Goal: Information Seeking & Learning: Learn about a topic

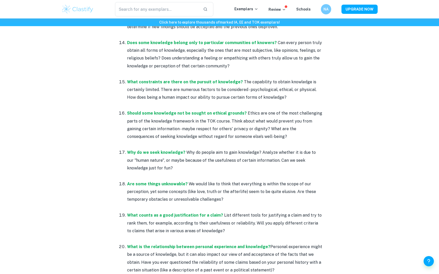
scroll to position [794, 0]
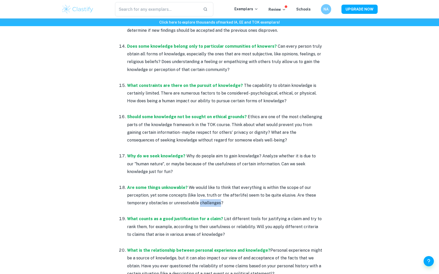
click at [214, 190] on p "Are some things unknowable? We would like to think that everything is within th…" at bounding box center [224, 195] width 195 height 23
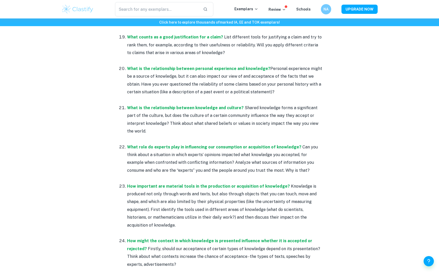
scroll to position [983, 0]
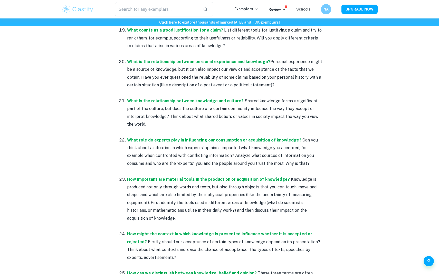
click at [205, 194] on p "How important are material tools in the production or acquisition of knowledge?…" at bounding box center [224, 199] width 195 height 47
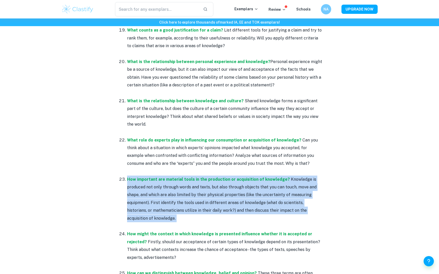
click at [205, 194] on p "How important are material tools in the production or acquisition of knowledge?…" at bounding box center [224, 199] width 195 height 47
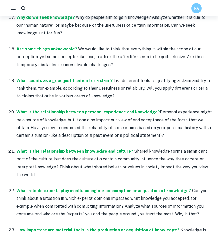
scroll to position [930, 0]
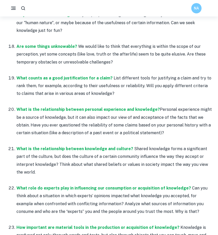
click at [141, 119] on p "What is the relationship between personal experience and knowledge? Personal ex…" at bounding box center [113, 120] width 195 height 31
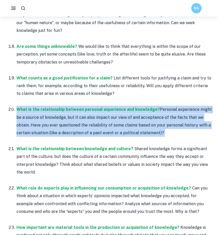
click at [141, 119] on p "What is the relationship between personal experience and knowledge? Personal ex…" at bounding box center [113, 120] width 195 height 31
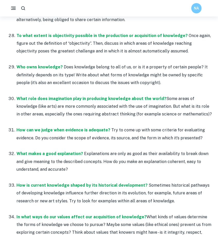
scroll to position [1344, 0]
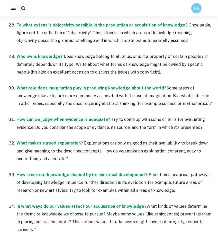
click at [105, 139] on p "What makes a good explanation? Explanations are only as good as their availabil…" at bounding box center [113, 150] width 195 height 23
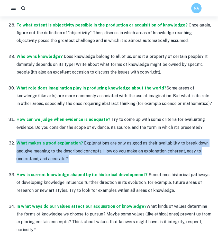
click at [105, 139] on p "What makes a good explanation? Explanations are only as good as their availabil…" at bounding box center [113, 150] width 195 height 23
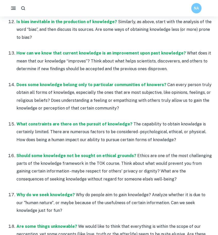
scroll to position [751, 0]
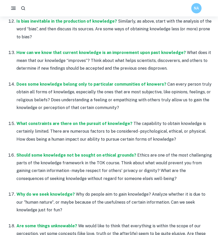
click at [170, 120] on p "What constraints are there on the pursuit of knowledge? The capability to obtai…" at bounding box center [113, 131] width 195 height 23
click at [155, 127] on p "What constraints are there on the pursuit of knowledge? The capability to obtai…" at bounding box center [113, 131] width 195 height 23
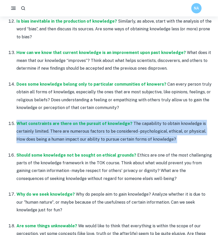
click at [155, 127] on p "What constraints are there on the pursuit of knowledge? The capability to obtai…" at bounding box center [113, 131] width 195 height 23
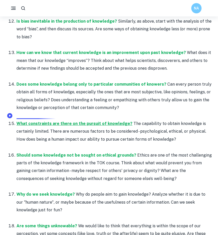
click at [45, 121] on strong "What constraints are there on the pursuit of knowledge?" at bounding box center [74, 123] width 116 height 5
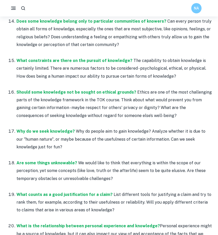
scroll to position [815, 0]
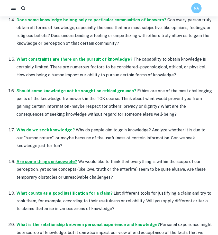
click at [65, 159] on strong "Are some things unknowable?" at bounding box center [46, 161] width 61 height 5
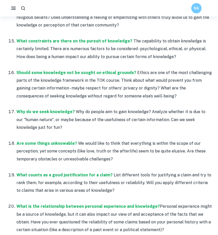
scroll to position [837, 0]
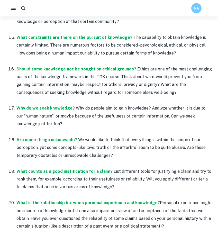
click at [108, 106] on p "Why do we seek knowledge? Why do people aim to gain knowledge? Analyze whether …" at bounding box center [113, 115] width 195 height 23
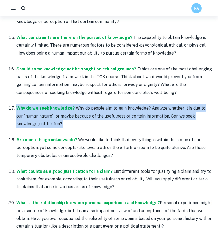
click at [108, 106] on p "Why do we seek knowledge? Why do people aim to gain knowledge? Analyze whether …" at bounding box center [113, 115] width 195 height 23
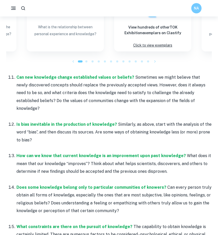
scroll to position [647, 0]
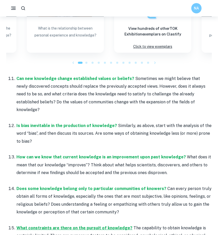
click at [86, 225] on strong "What constraints are there on the pursuit of knowledge?" at bounding box center [74, 227] width 116 height 5
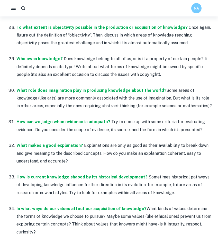
scroll to position [1345, 0]
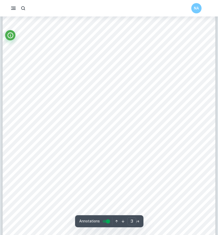
scroll to position [673, 0]
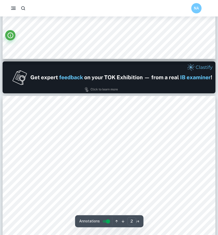
type input "1"
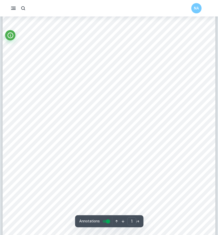
scroll to position [0, 0]
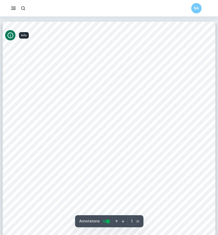
click at [8, 31] on button "Info" at bounding box center [10, 35] width 10 height 10
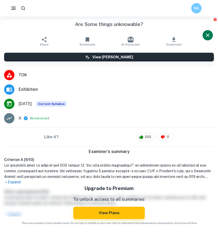
click at [207, 32] on button "Close" at bounding box center [207, 35] width 10 height 10
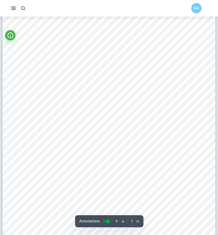
scroll to position [53, 0]
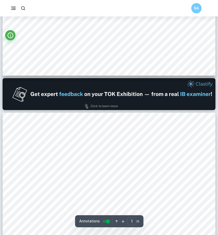
type input "2"
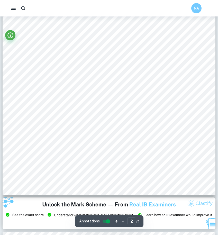
scroll to position [414, 0]
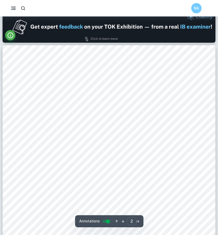
scroll to position [291, 0]
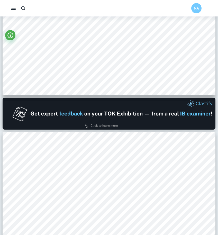
type input "1"
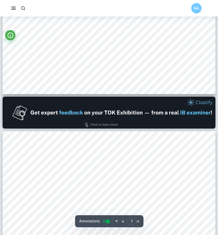
scroll to position [203, 0]
